Goal: Task Accomplishment & Management: Manage account settings

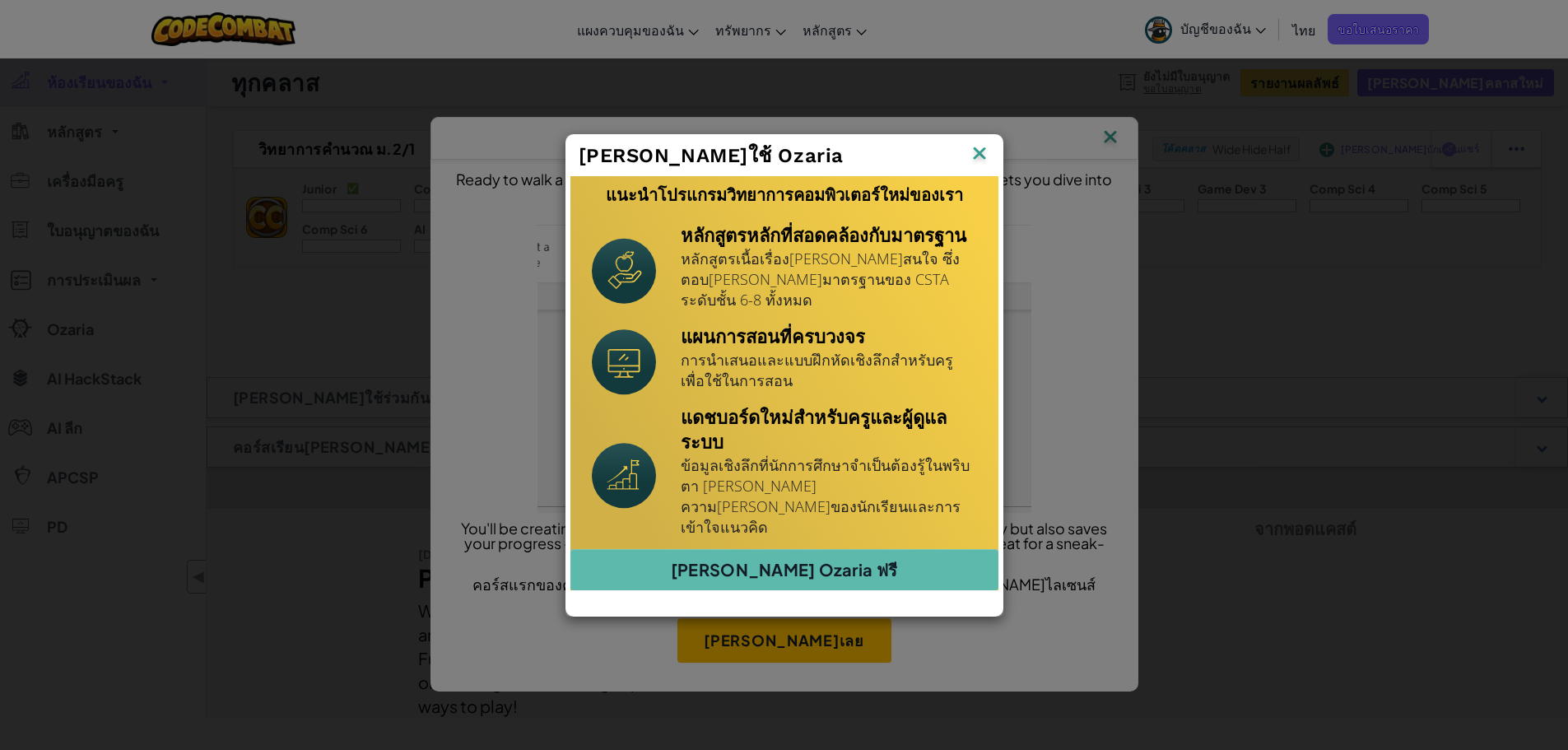
click at [0, 0] on img at bounding box center [0, 0] width 0 height 0
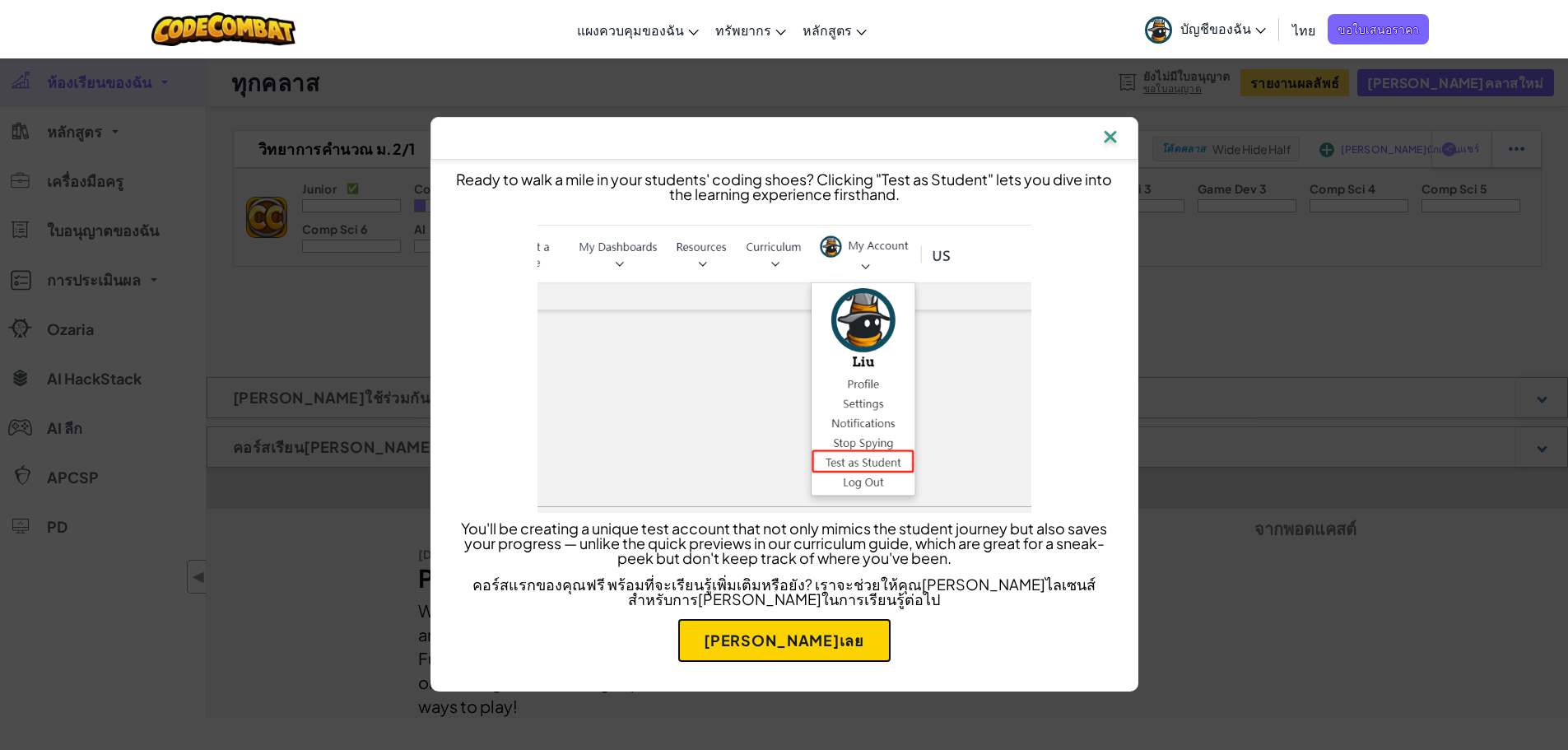
click at [705, 636] on link "[PERSON_NAME]เลย" at bounding box center [785, 640] width 214 height 45
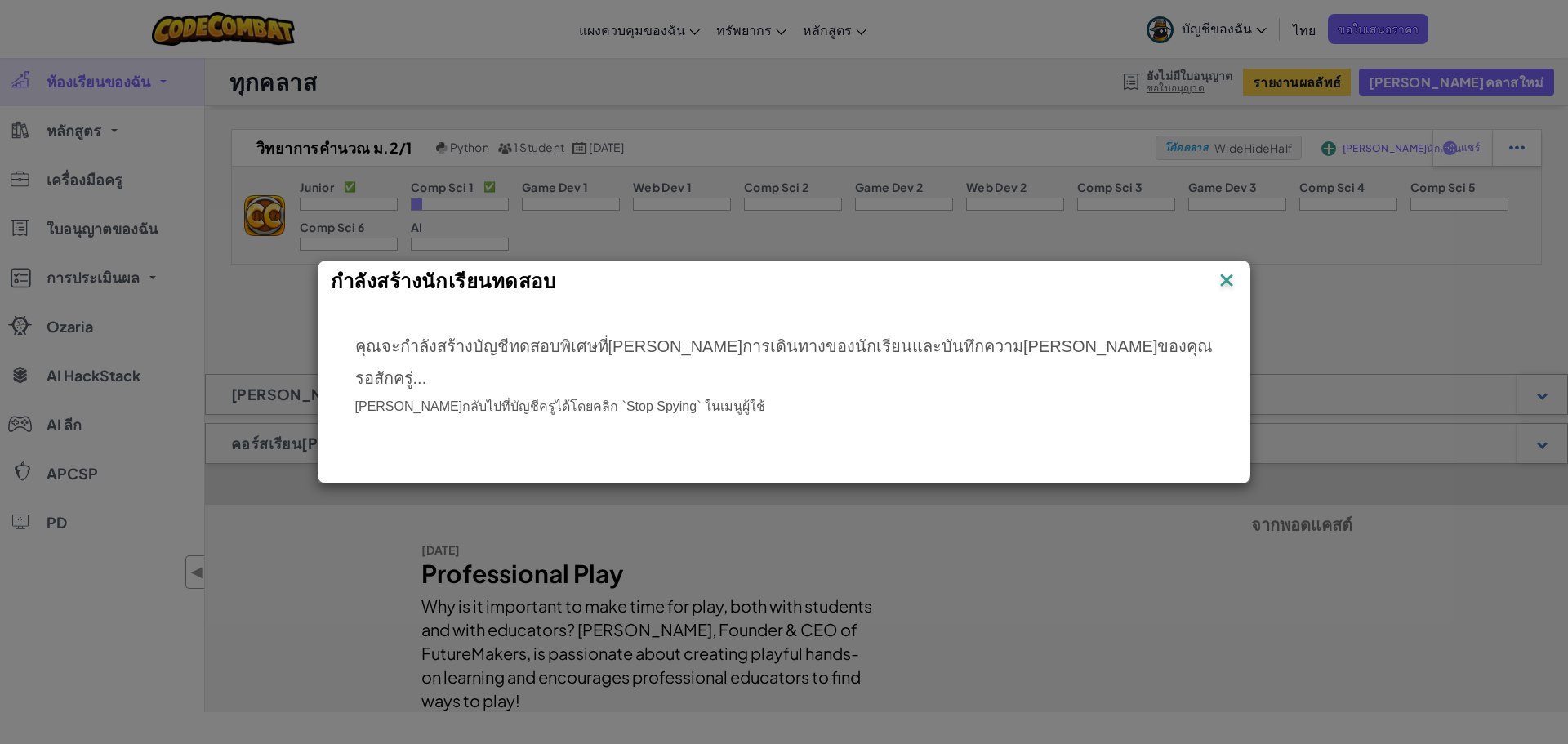
click at [1216, 282] on img at bounding box center [1226, 282] width 21 height 25
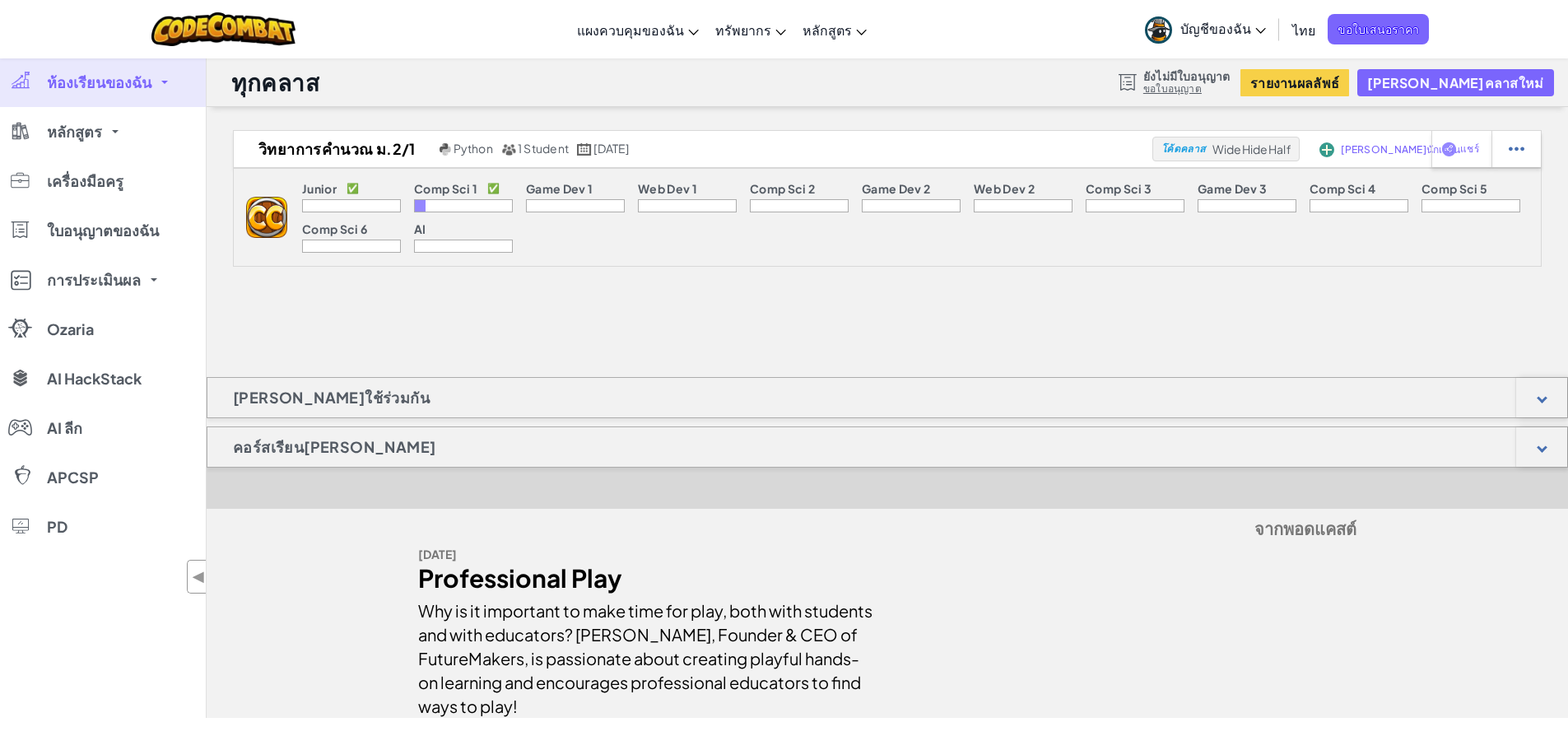
click at [426, 193] on p "Comp Sci 1" at bounding box center [445, 188] width 63 height 13
click at [374, 203] on div at bounding box center [351, 205] width 99 height 13
click at [432, 196] on div "Comp Sci 1 ✅" at bounding box center [463, 190] width 99 height 17
click at [114, 142] on link "หลักสูตร" at bounding box center [103, 131] width 206 height 49
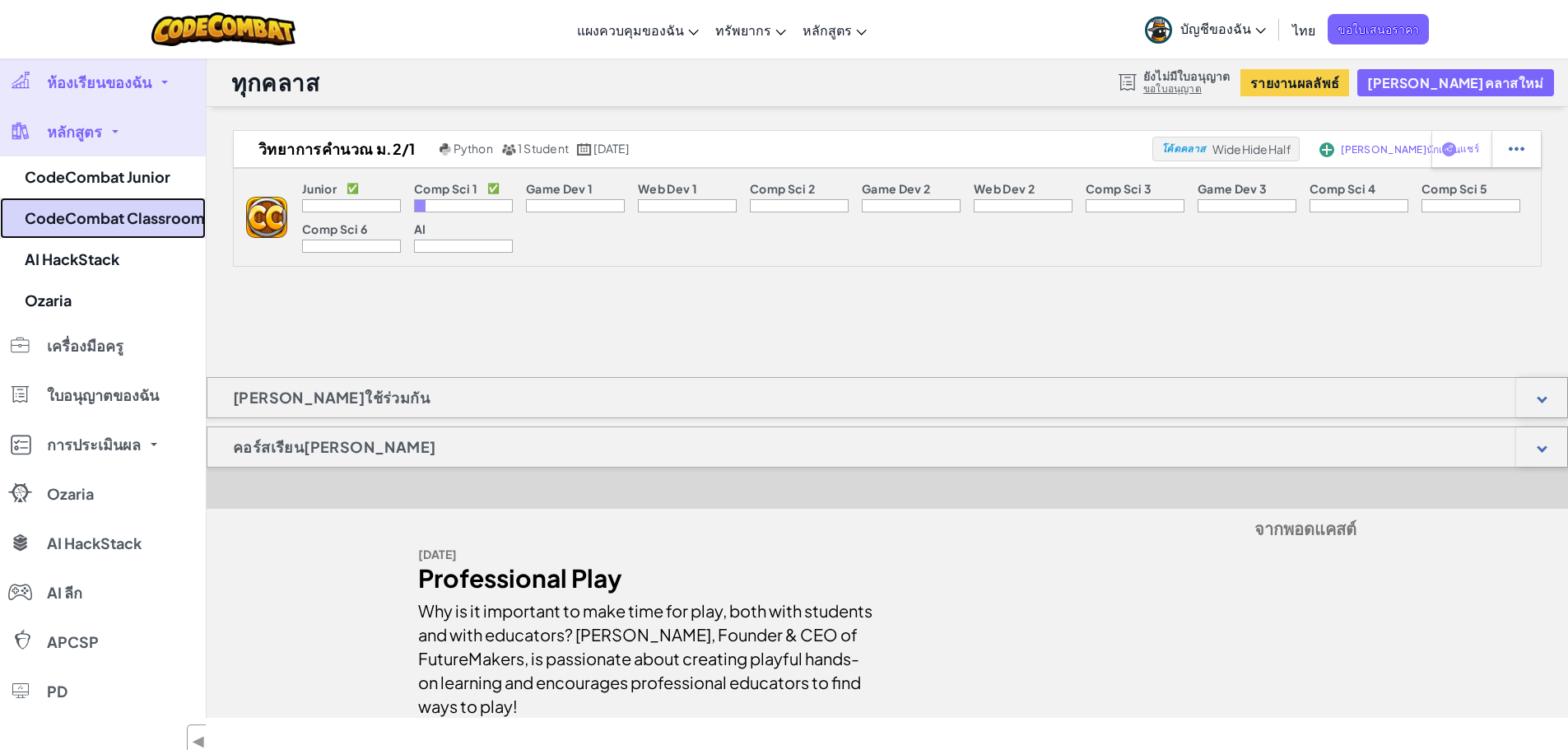
click at [145, 210] on link "CodeCombat Classroom" at bounding box center [103, 218] width 206 height 41
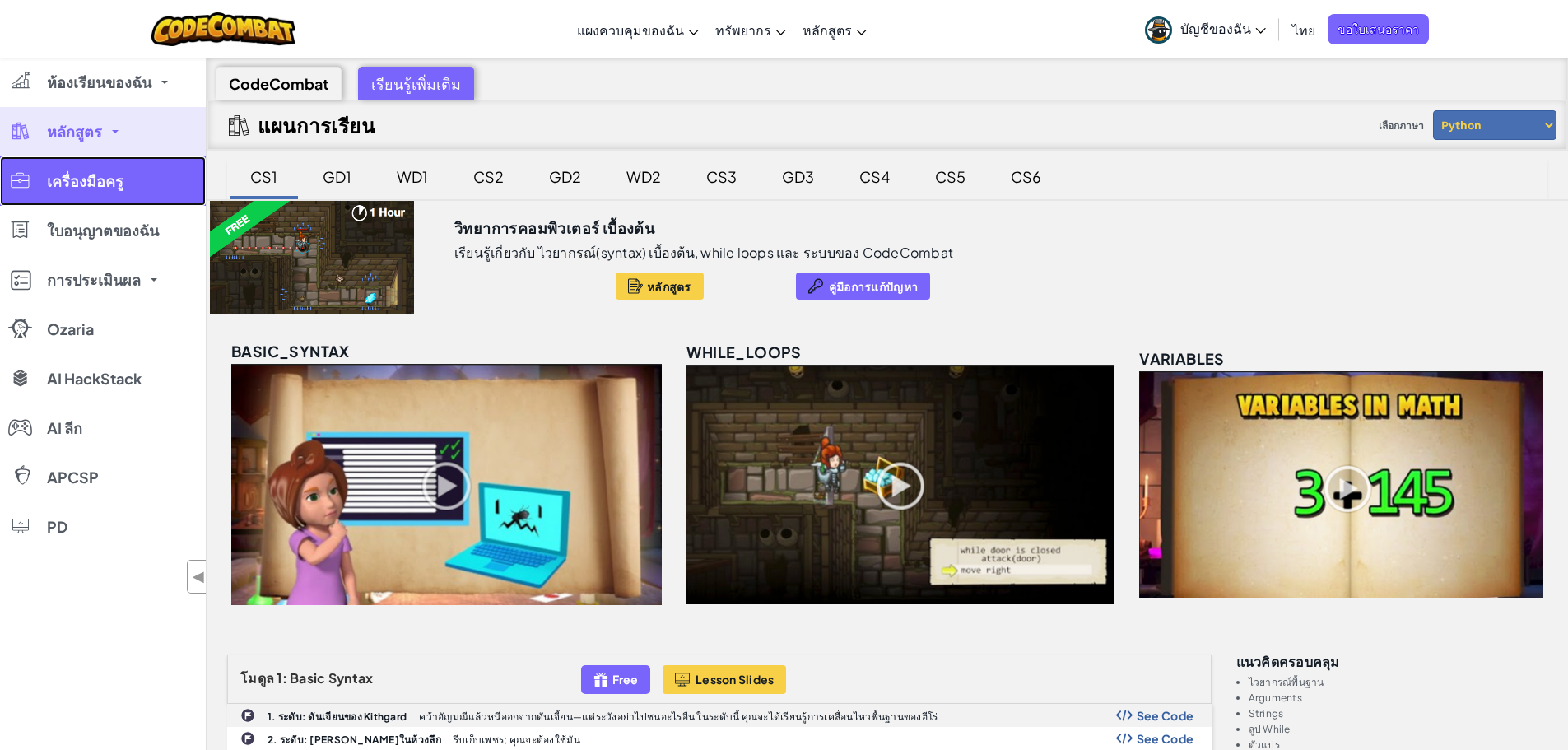
click at [144, 194] on link "เครื่องมือครู" at bounding box center [103, 180] width 206 height 49
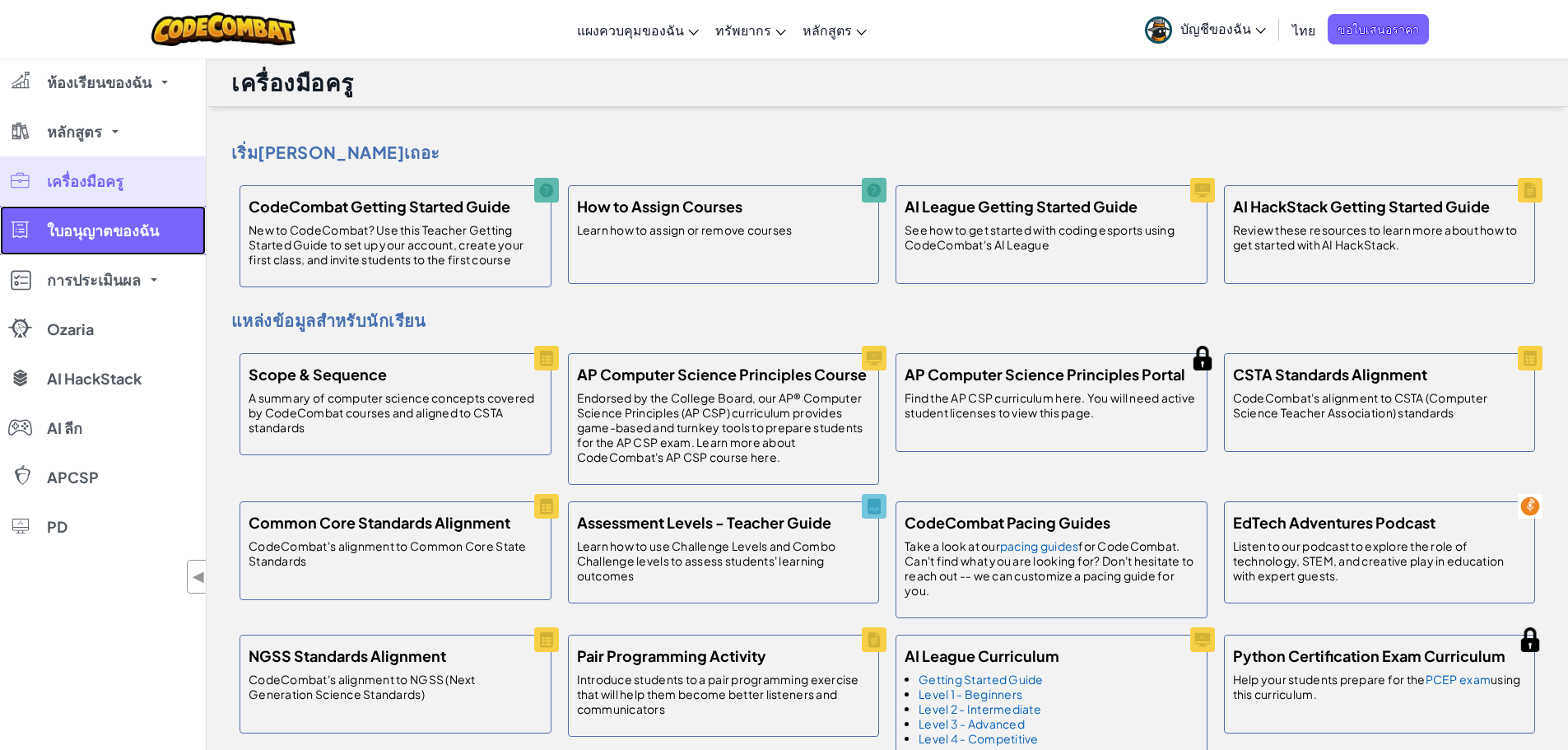
click at [131, 234] on span "ใบอนุญาตของฉัน" at bounding box center [103, 230] width 112 height 15
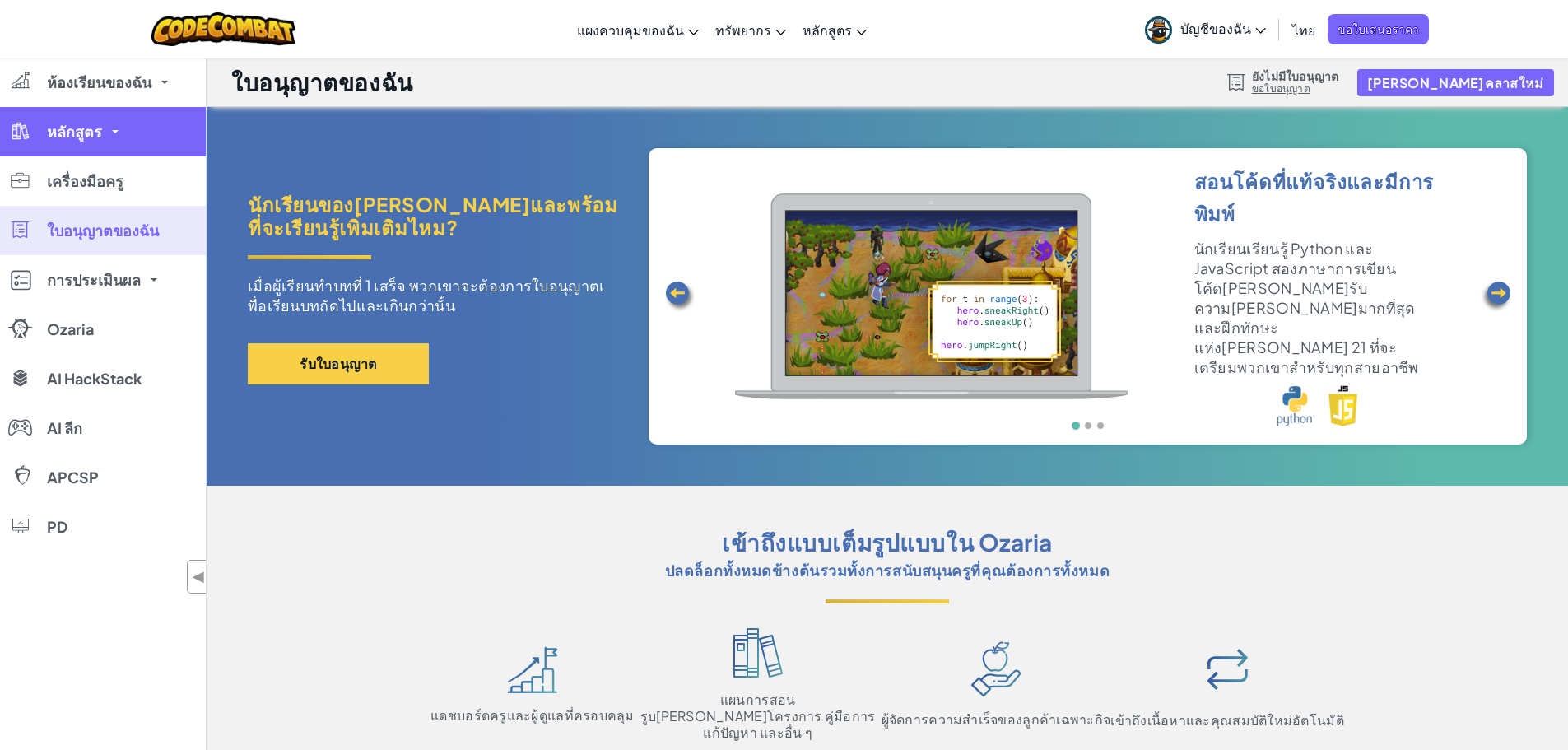
click at [65, 147] on link "หลักสูตร" at bounding box center [103, 131] width 206 height 49
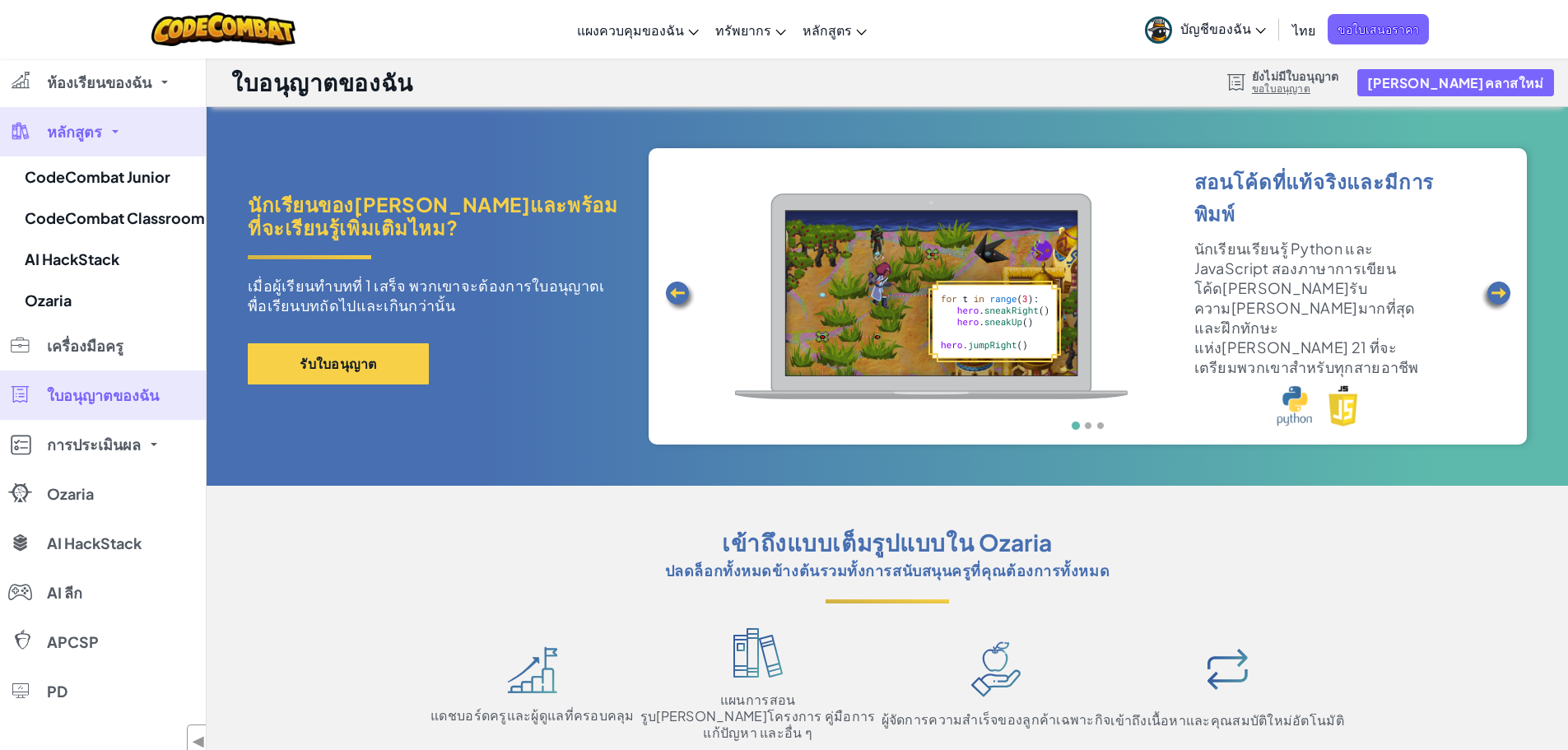
click at [73, 134] on span "หลักสูตร" at bounding box center [75, 131] width 55 height 15
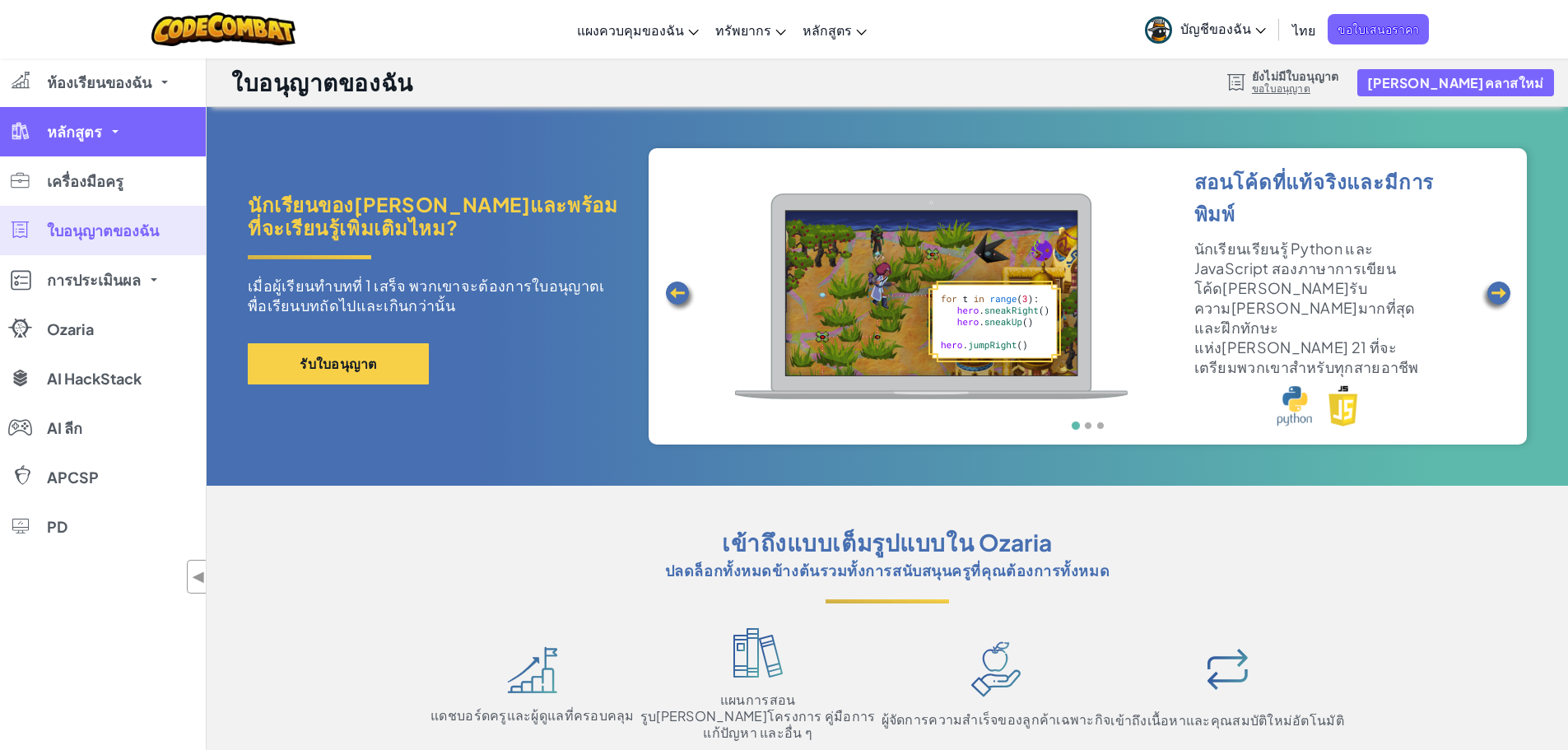
click at [71, 133] on span "หลักสูตร" at bounding box center [75, 131] width 55 height 15
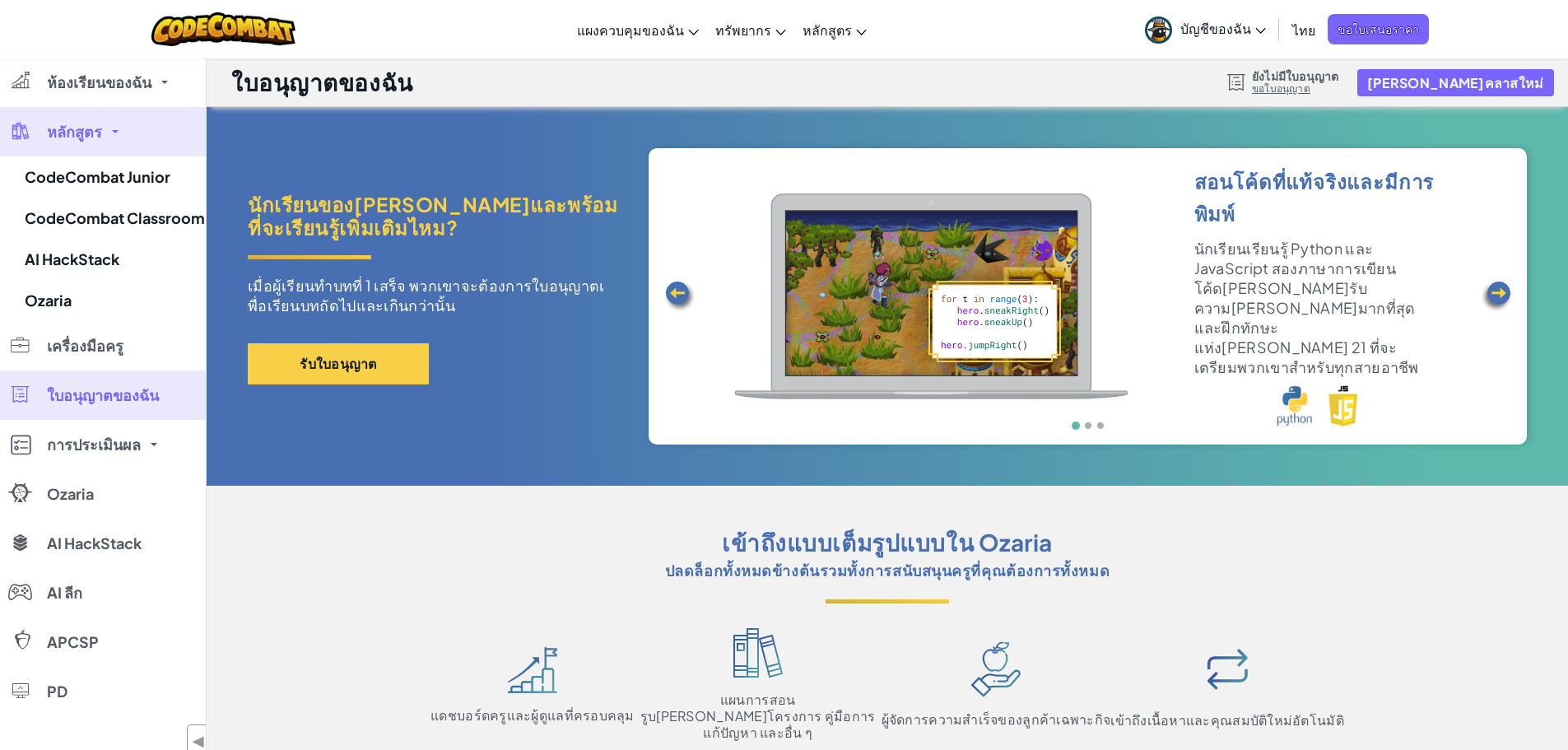
click at [28, 132] on div at bounding box center [20, 130] width 24 height 19
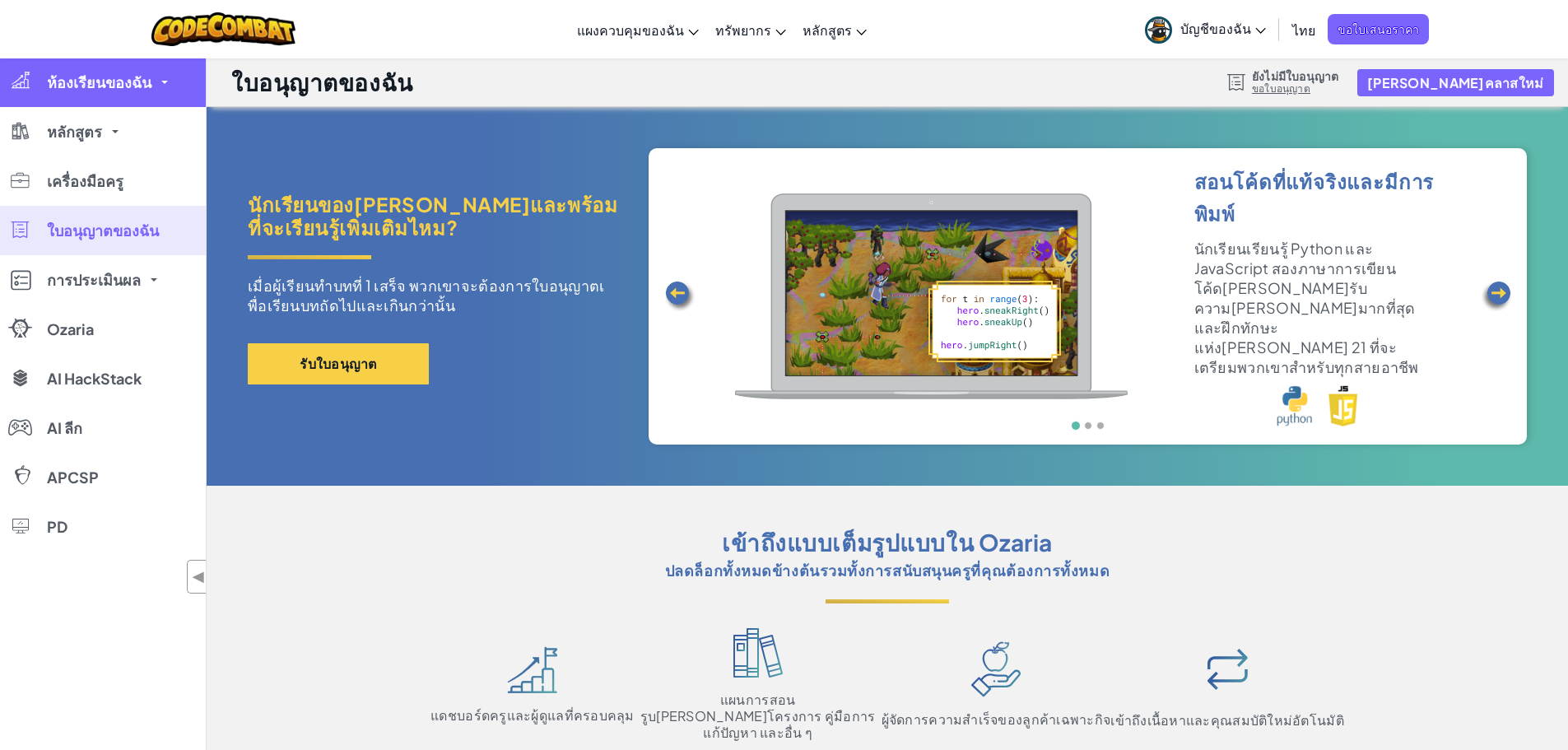
click at [86, 91] on link "ห้องเรียนของฉัน" at bounding box center [103, 82] width 206 height 49
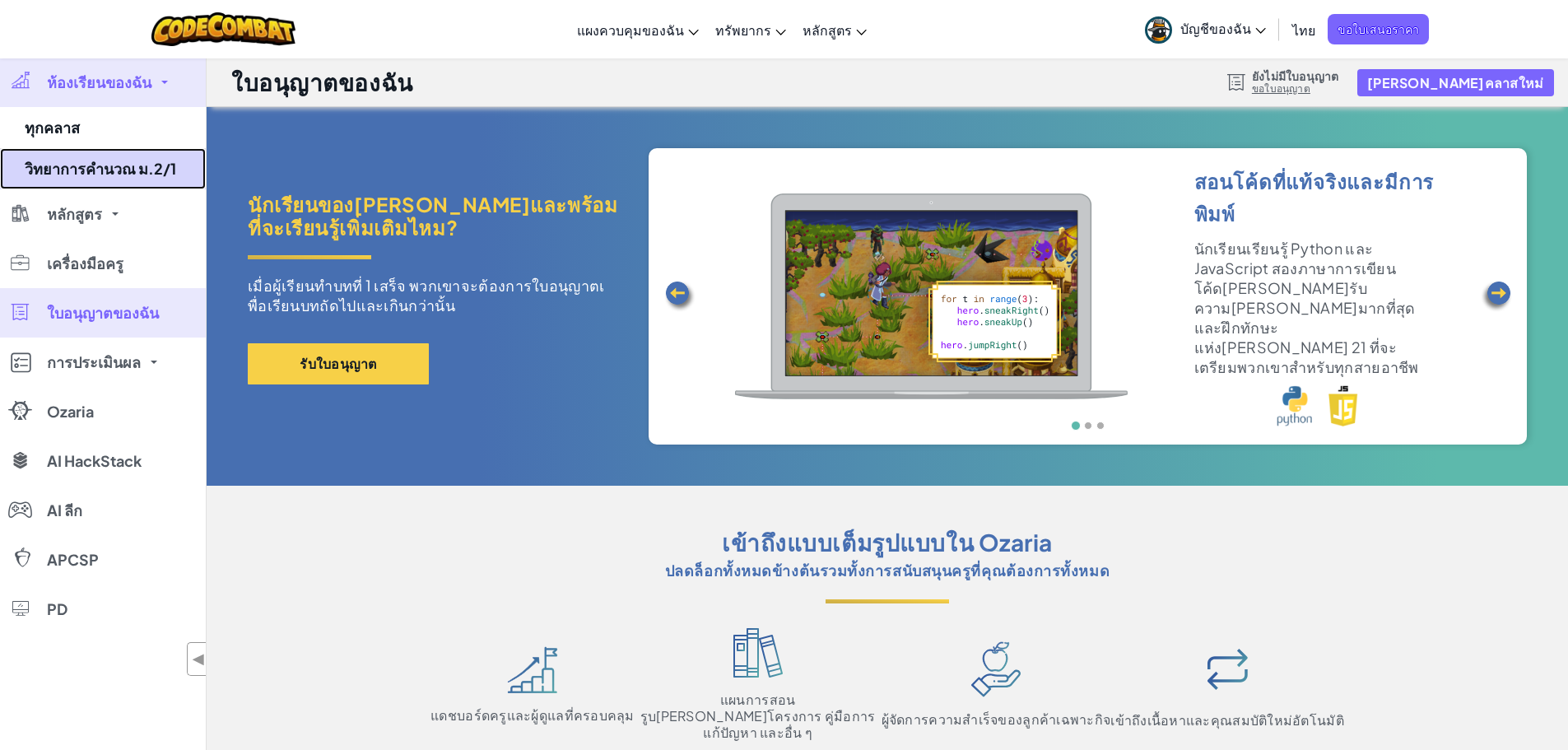
click at [57, 166] on link "วิทยาการคำนวณ ม.2/1" at bounding box center [103, 169] width 206 height 41
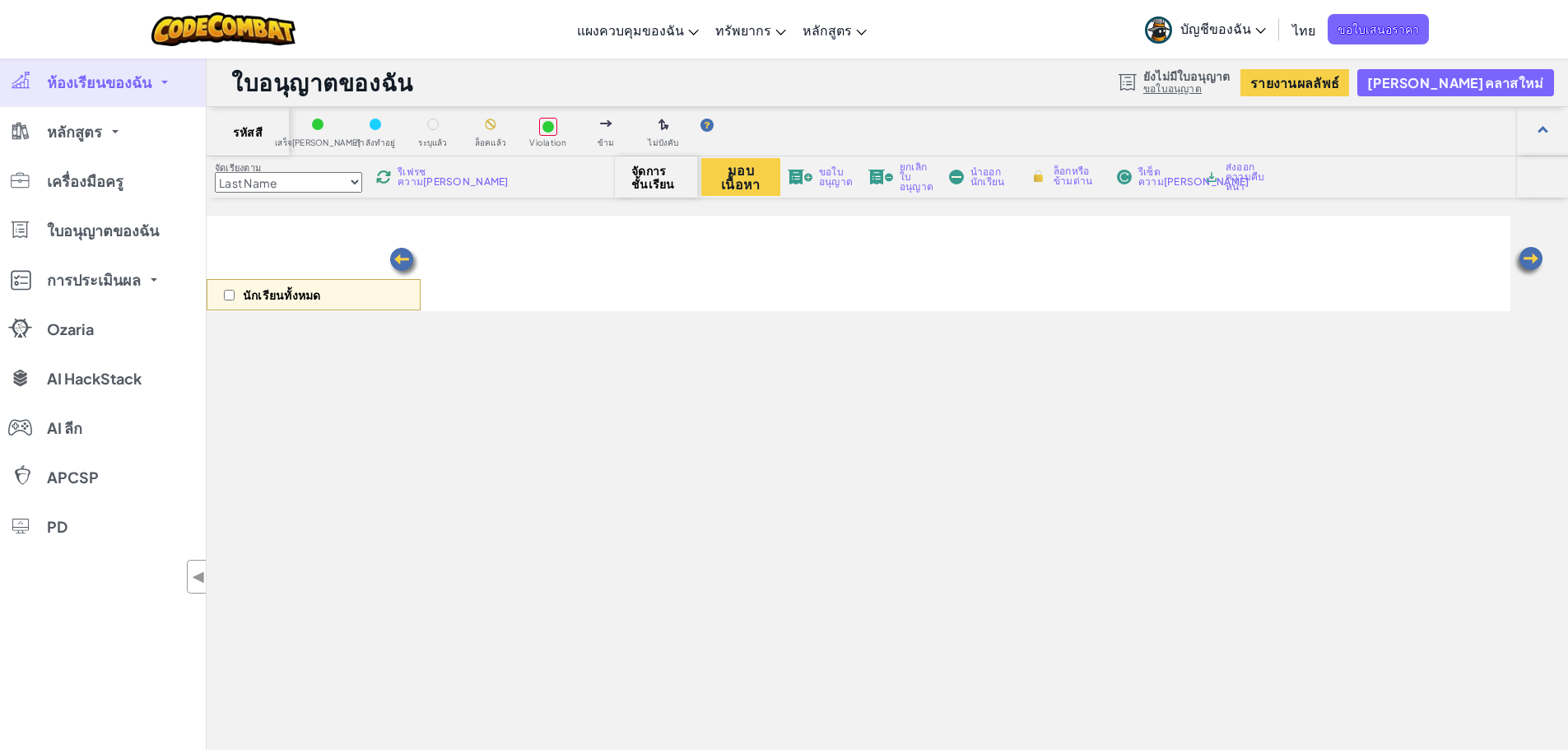
select select "560f1a9f22961295f9427742"
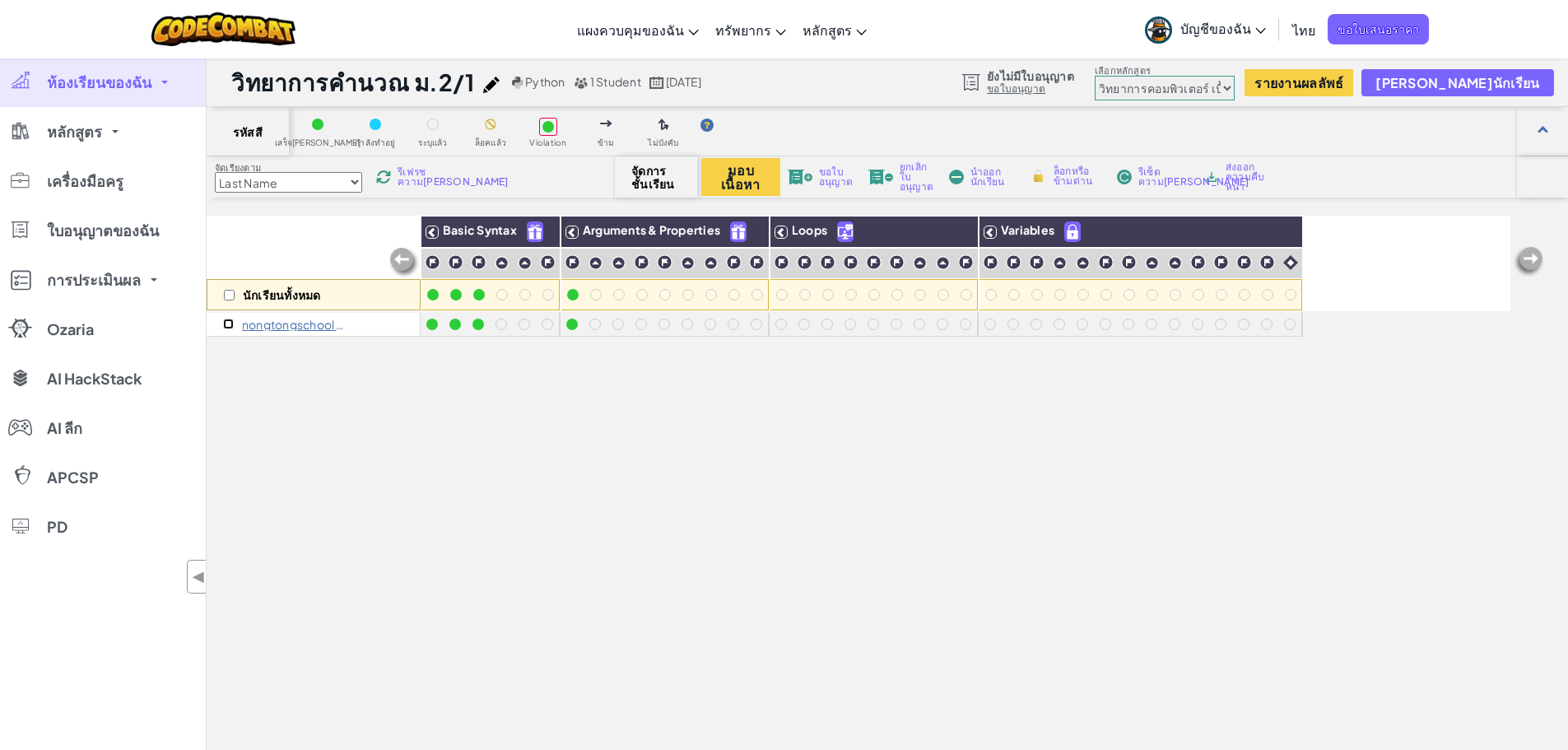
click at [228, 324] on input "checkbox" at bounding box center [228, 324] width 11 height 11
checkbox input "true"
click at [226, 326] on input "checkbox" at bounding box center [228, 324] width 11 height 11
checkbox input "false"
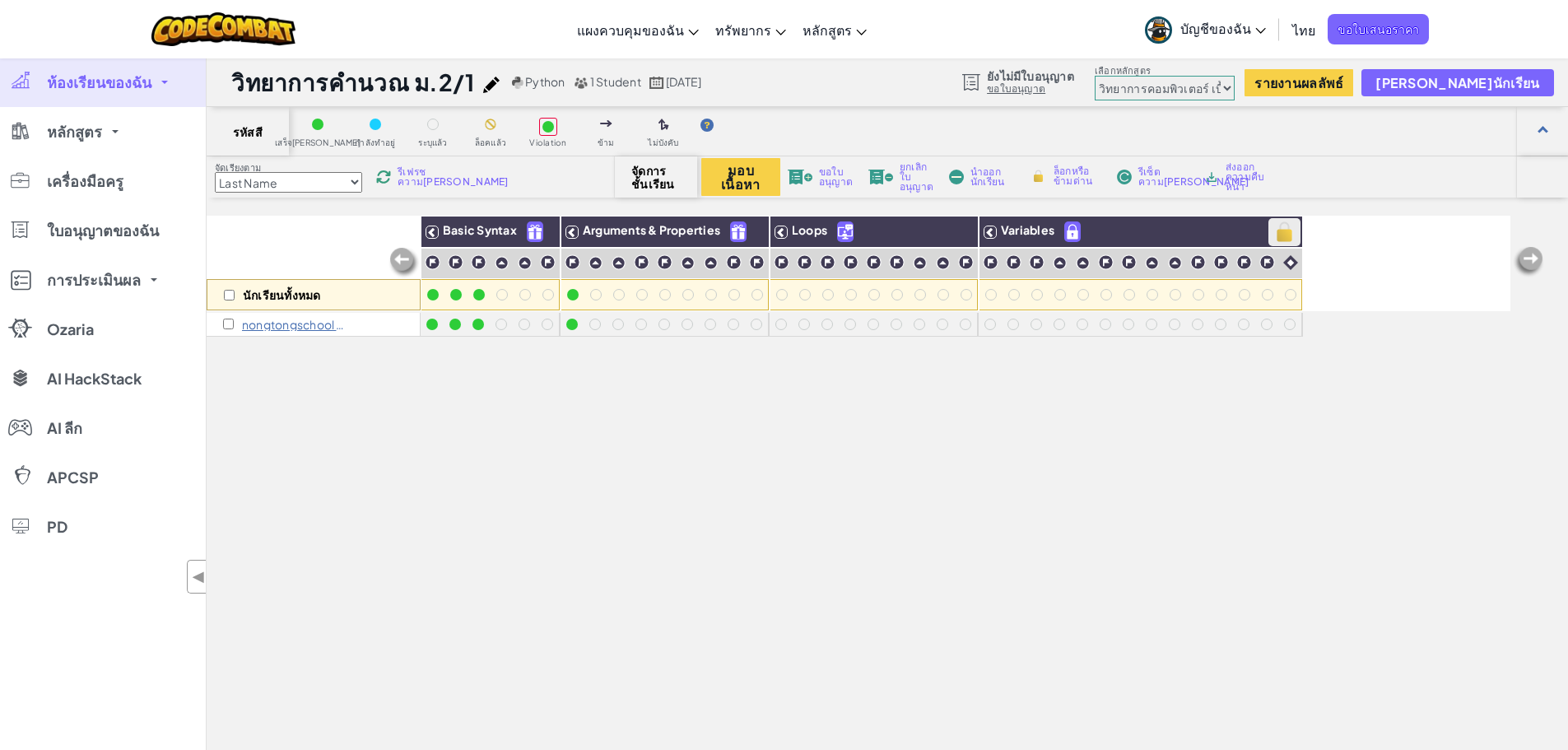
click at [1285, 232] on img at bounding box center [1284, 232] width 29 height 25
checkbox input "true"
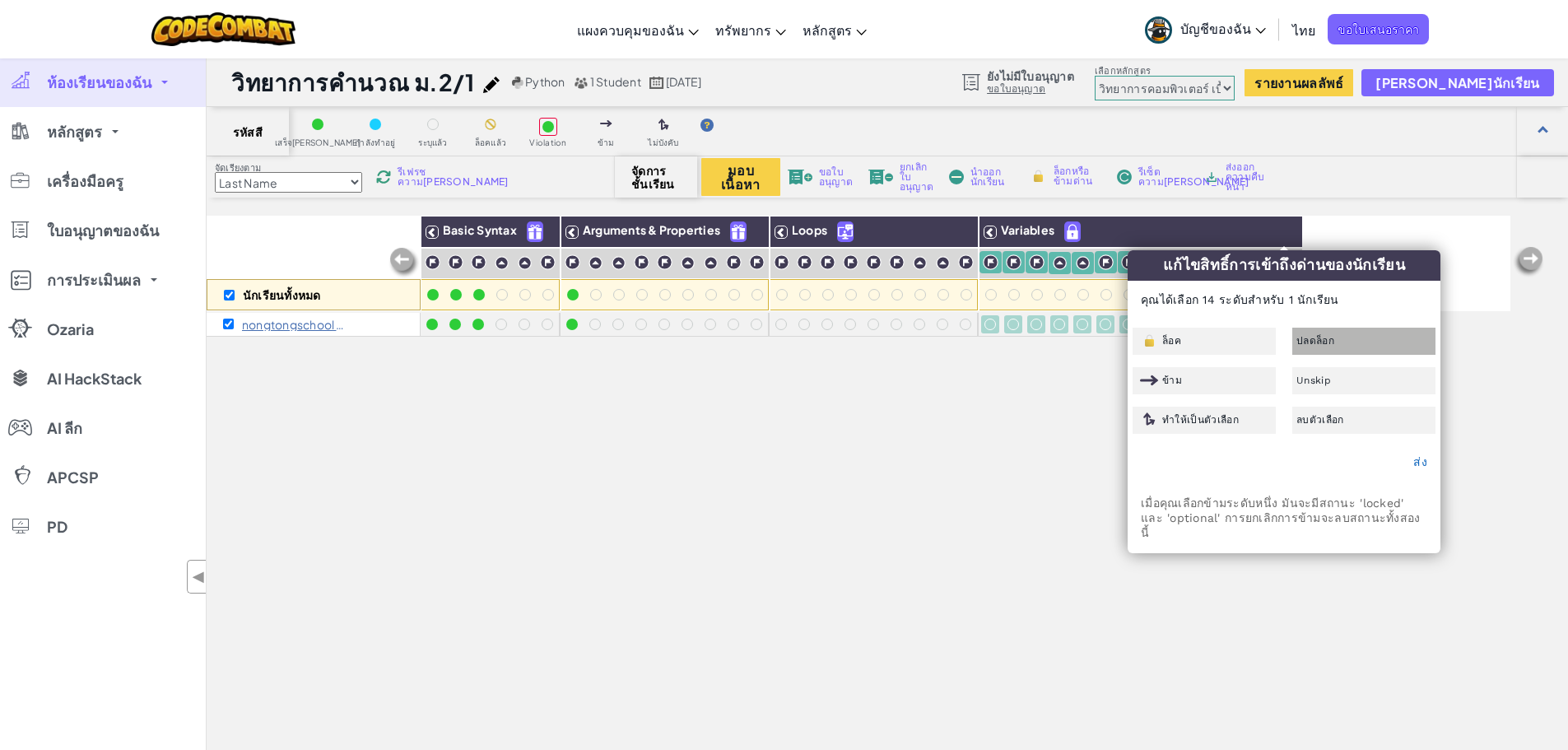
click at [1310, 333] on div "ปลดล็อก" at bounding box center [1364, 341] width 144 height 27
click at [975, 461] on div "นักเรียนทั้งหมด Basic Syntax Arguments & Properties Loops Variables nongtongsch…" at bounding box center [859, 549] width 1304 height 668
checkbox input "false"
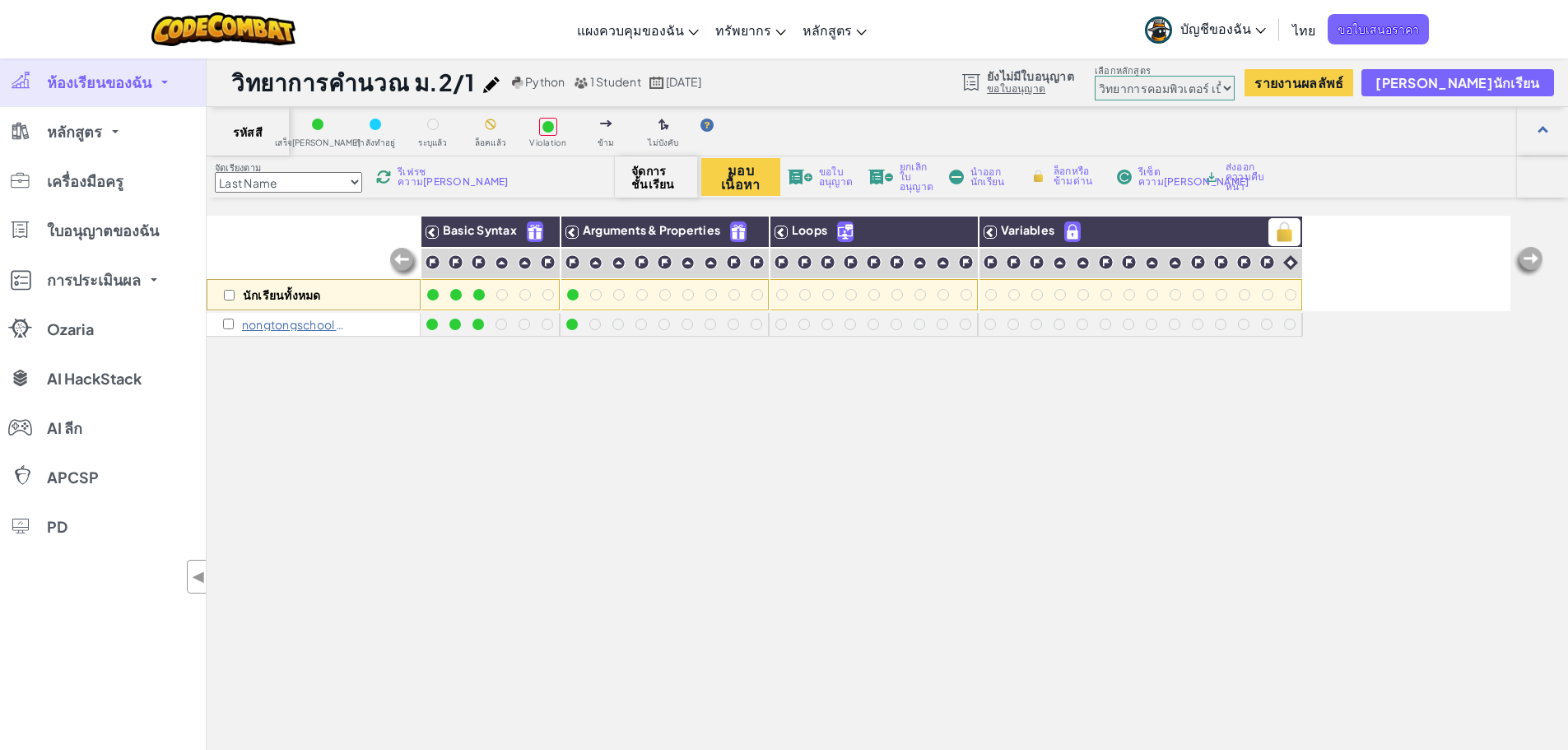
click at [1084, 228] on h3 "Variables" at bounding box center [1150, 231] width 305 height 21
click at [1263, 226] on h3 "Variables" at bounding box center [1150, 231] width 305 height 21
click at [449, 184] on span "รีเฟรชความ[PERSON_NAME]" at bounding box center [453, 177] width 111 height 20
click at [1119, 233] on h3 "Variables" at bounding box center [1150, 231] width 305 height 21
click at [1288, 232] on img at bounding box center [1284, 232] width 29 height 25
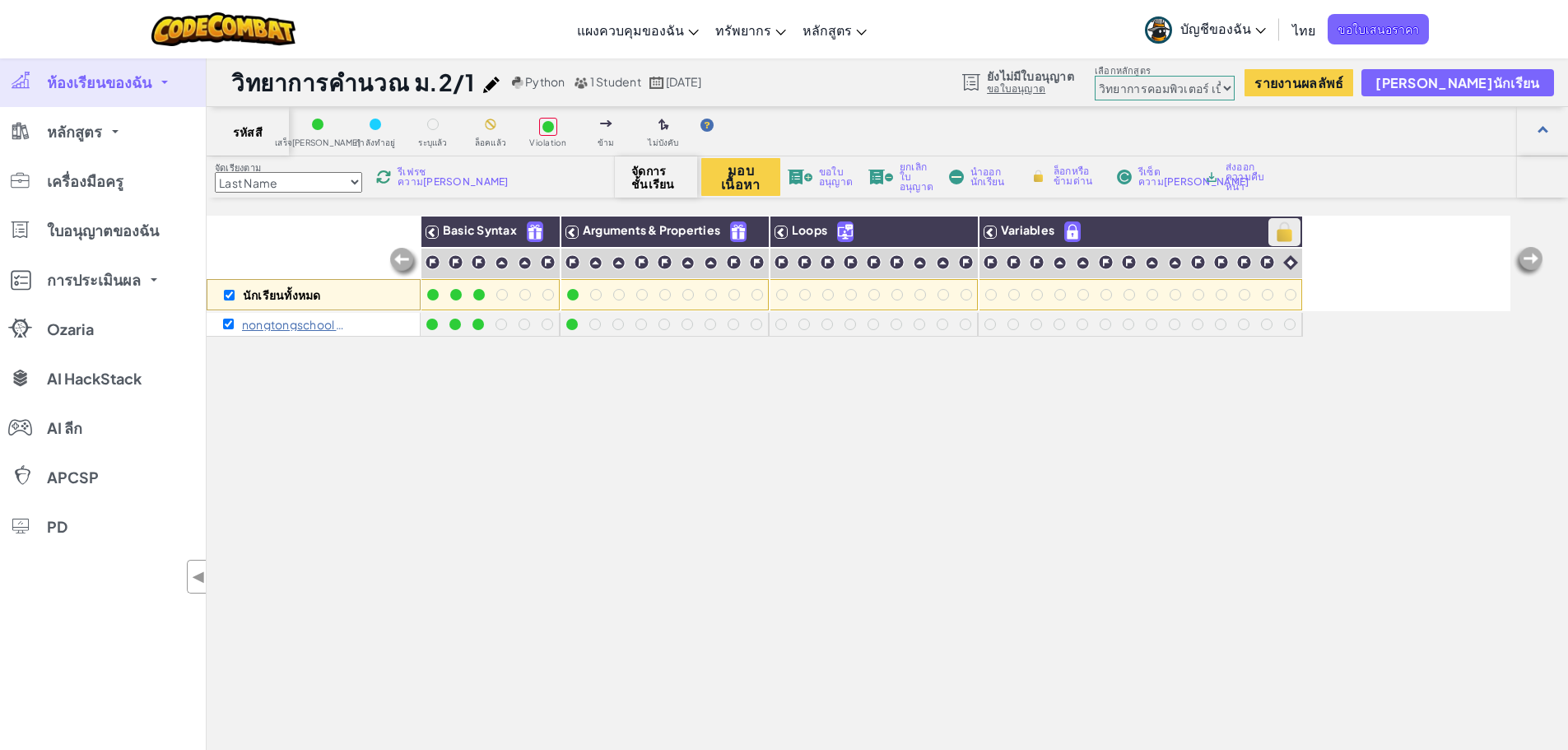
checkbox input "true"
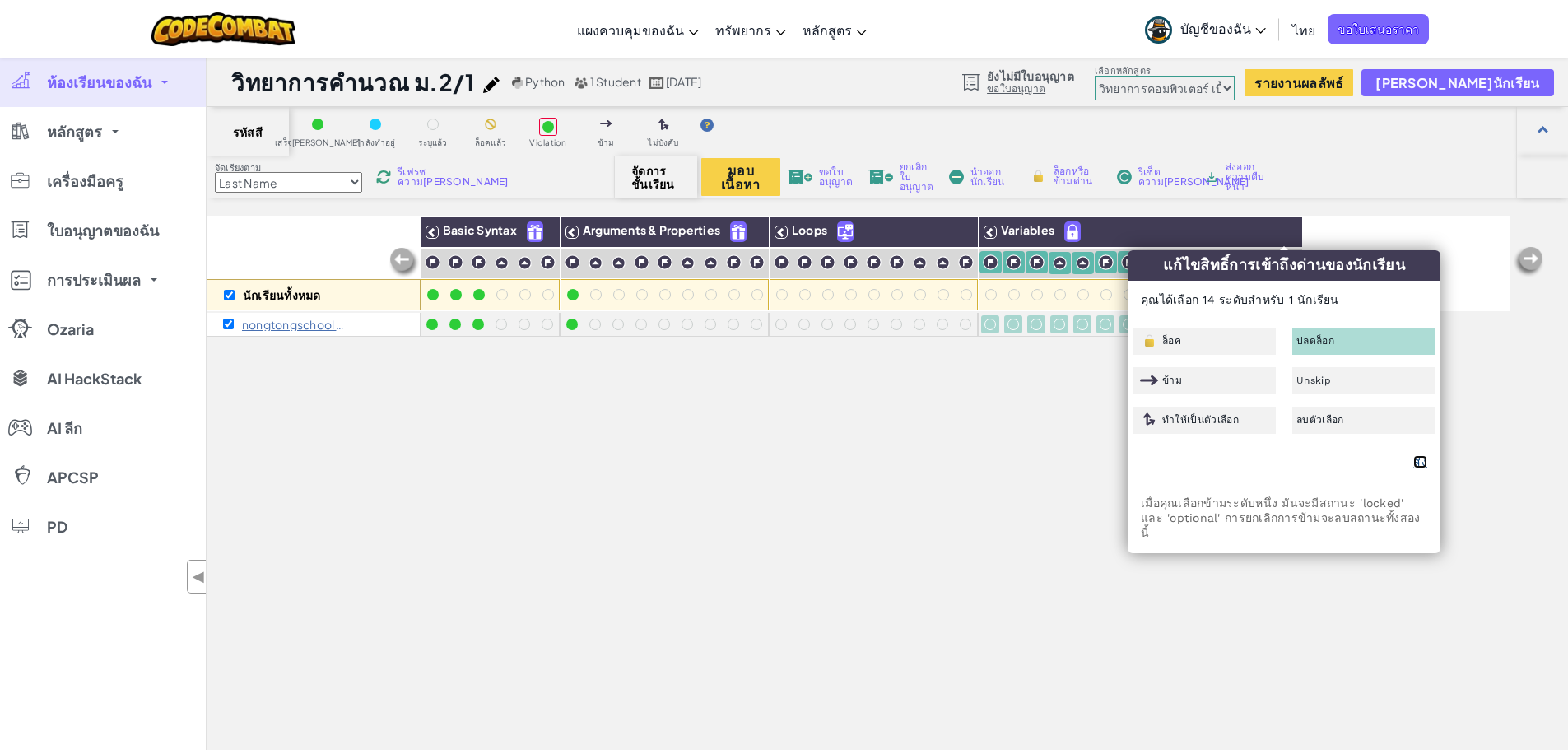
click at [1420, 463] on link "ส่ง" at bounding box center [1421, 461] width 14 height 13
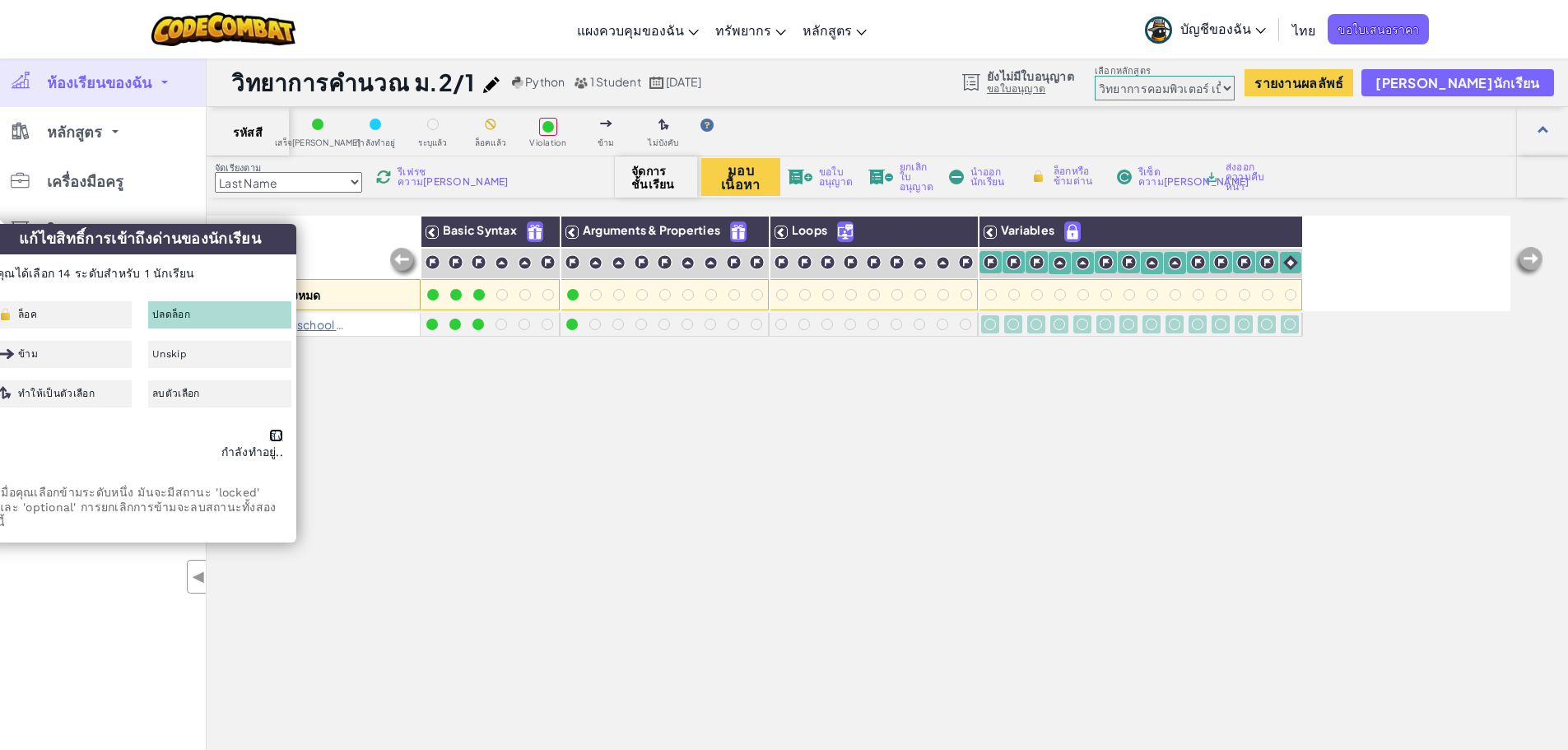
checkbox input "false"
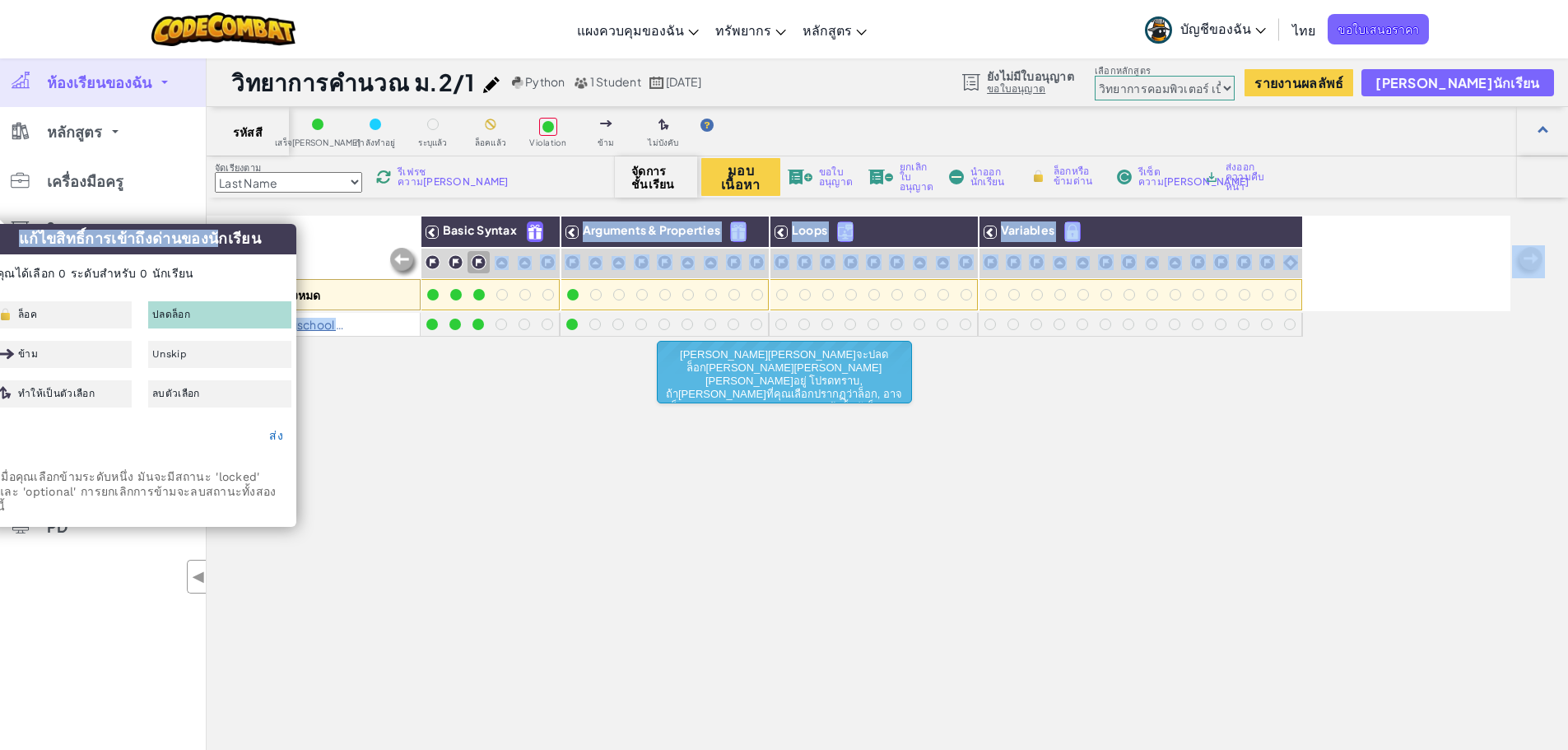
drag, startPoint x: 176, startPoint y: 249, endPoint x: 508, endPoint y: 265, distance: 332.4
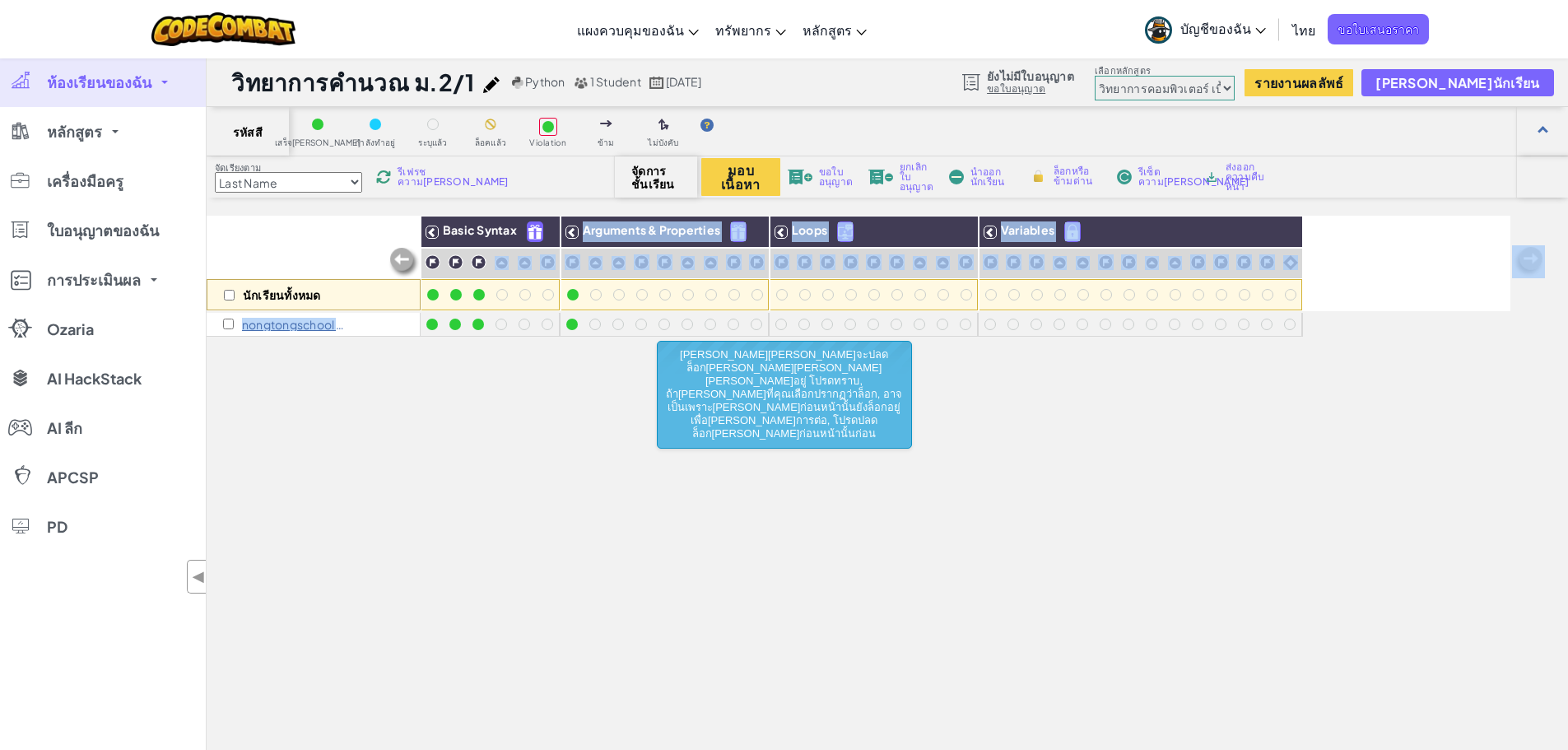
click at [1146, 345] on div "นักเรียนทั้งหมด Basic Syntax Arguments & Properties Loops Variables nongtongsch…" at bounding box center [859, 549] width 1304 height 668
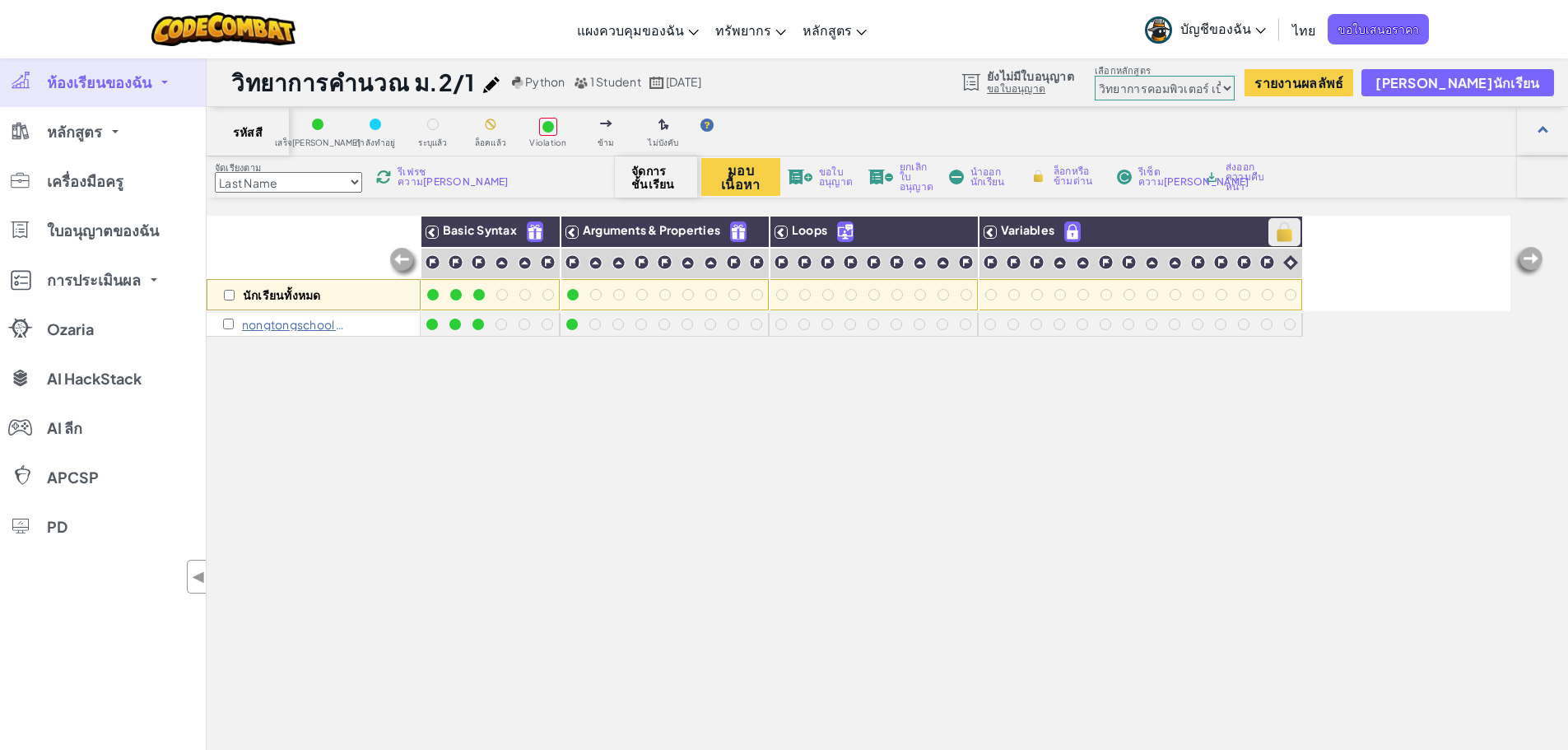
click at [1281, 236] on img at bounding box center [1284, 232] width 29 height 25
checkbox input "true"
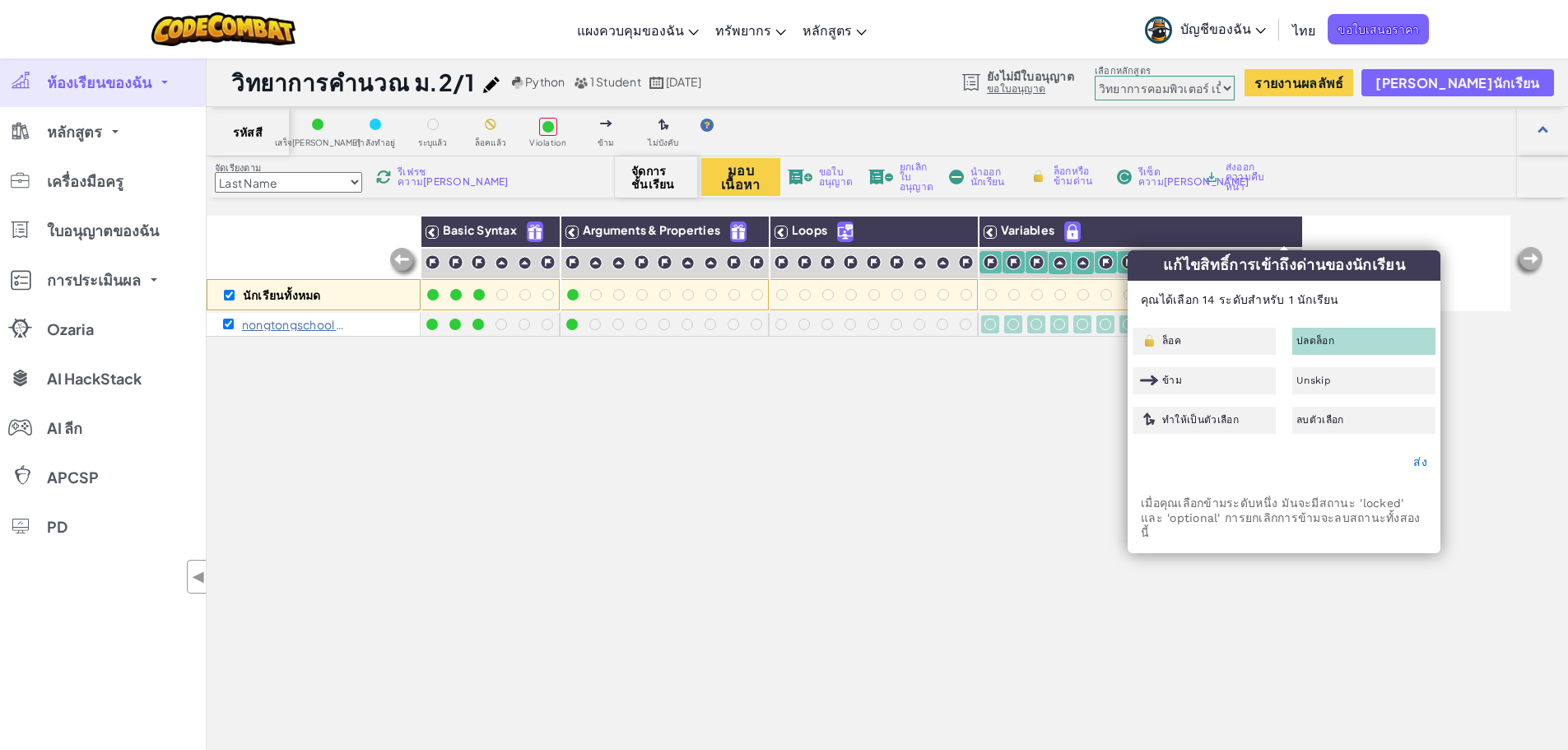
click at [994, 363] on div "นักเรียนทั้งหมด Basic Syntax Arguments & Properties Loops Variables nongtongsch…" at bounding box center [859, 549] width 1304 height 668
checkbox input "false"
